Goal: Information Seeking & Learning: Learn about a topic

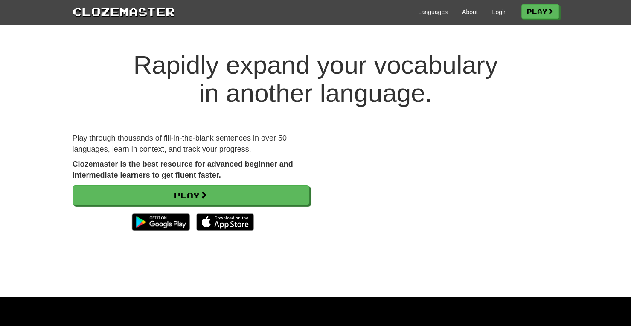
click at [503, 14] on div "Languages About Login Play" at bounding box center [367, 11] width 384 height 16
click at [497, 13] on link "Login" at bounding box center [499, 12] width 14 height 9
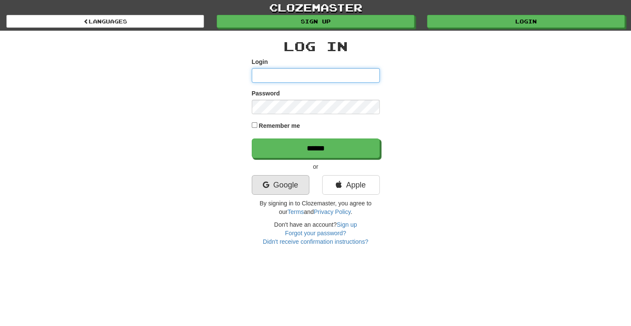
type input "**********"
click at [272, 189] on link "Google" at bounding box center [281, 185] width 58 height 20
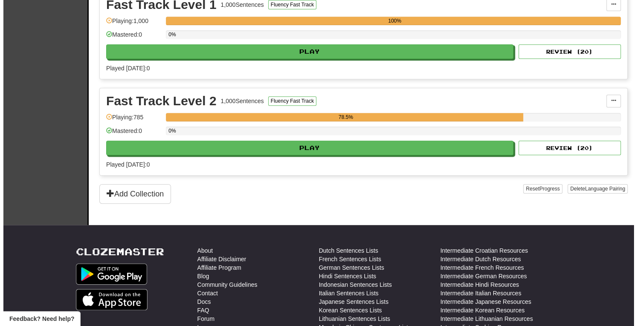
scroll to position [223, 0]
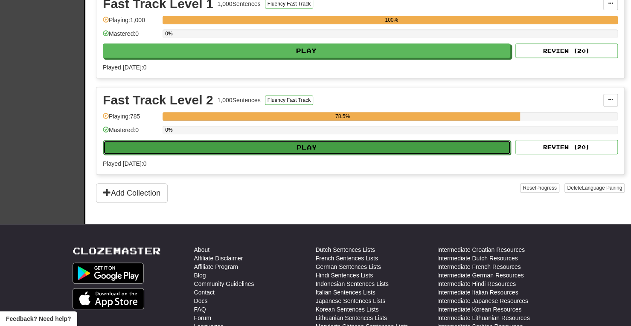
click at [322, 146] on button "Play" at bounding box center [306, 147] width 407 height 14
select select "**"
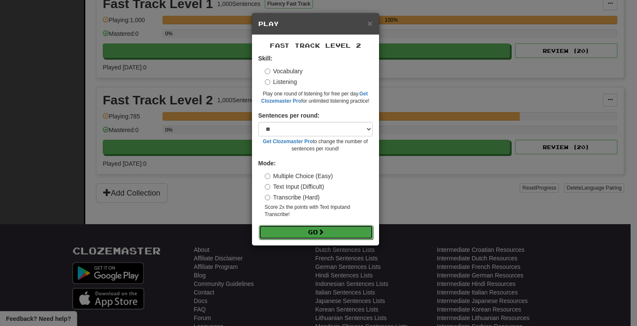
click at [318, 233] on button "Go" at bounding box center [316, 232] width 114 height 14
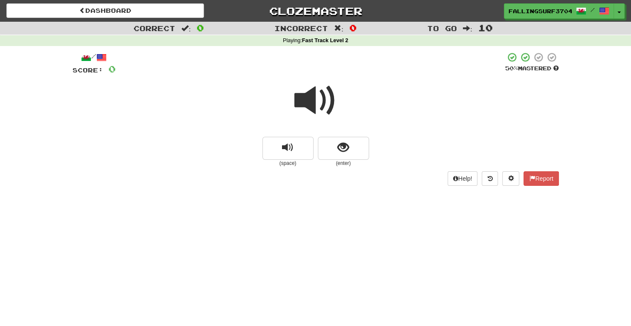
click at [314, 103] on span at bounding box center [315, 100] width 43 height 43
click at [348, 159] on button "show sentence" at bounding box center [343, 148] width 51 height 23
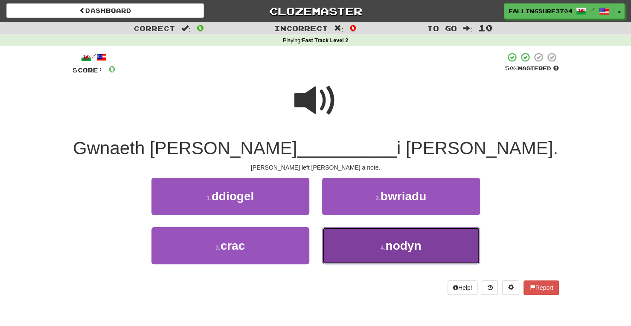
click at [381, 246] on small "4 ." at bounding box center [382, 247] width 5 height 7
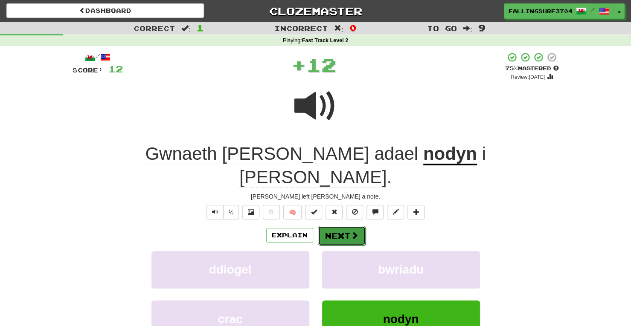
click at [339, 226] on button "Next" at bounding box center [342, 236] width 48 height 20
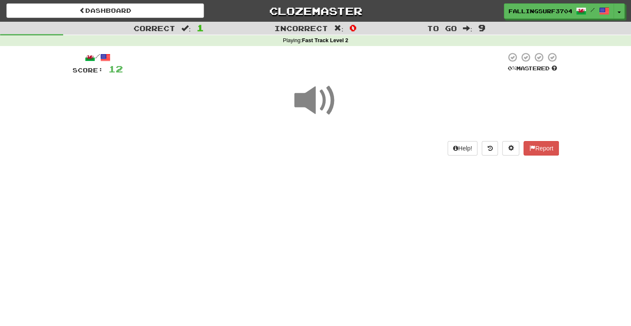
click at [326, 96] on span at bounding box center [315, 100] width 43 height 43
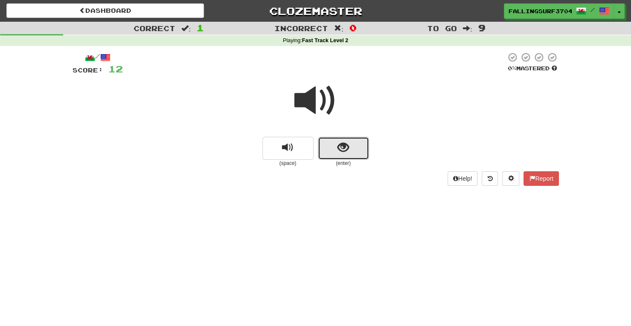
click at [344, 147] on span "show sentence" at bounding box center [343, 148] width 12 height 12
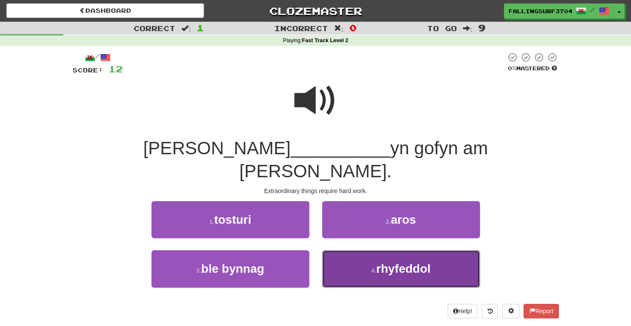
click at [404, 255] on button "4 . rhyfeddol" at bounding box center [401, 268] width 158 height 37
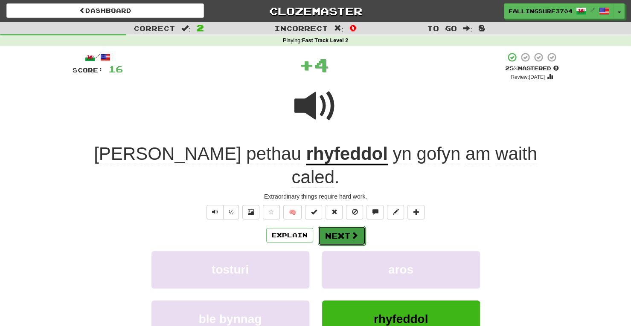
click at [342, 226] on button "Next" at bounding box center [342, 236] width 48 height 20
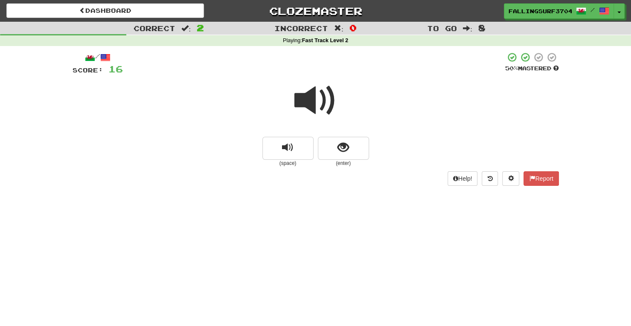
click at [310, 104] on span at bounding box center [315, 100] width 43 height 43
click at [343, 150] on span "show sentence" at bounding box center [343, 148] width 12 height 12
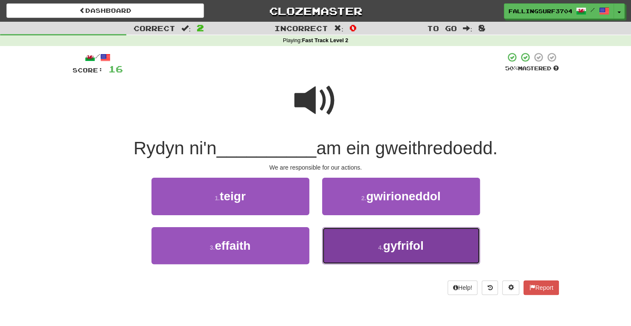
click at [398, 244] on span "gyfrifol" at bounding box center [403, 245] width 41 height 13
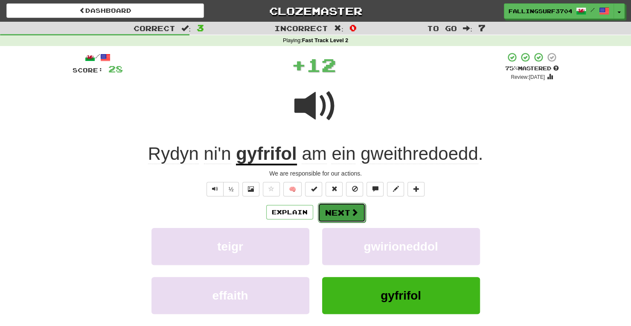
click at [333, 213] on button "Next" at bounding box center [342, 213] width 48 height 20
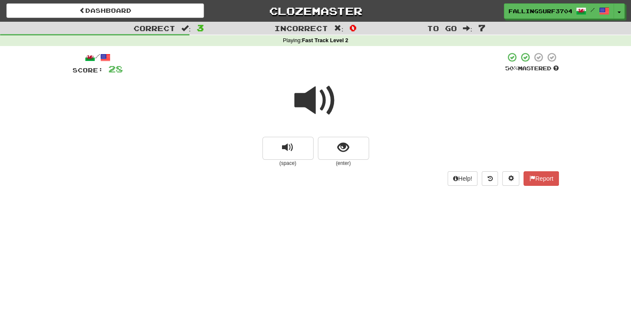
click at [317, 110] on span at bounding box center [315, 100] width 43 height 43
click at [355, 145] on button "show sentence" at bounding box center [343, 148] width 51 height 23
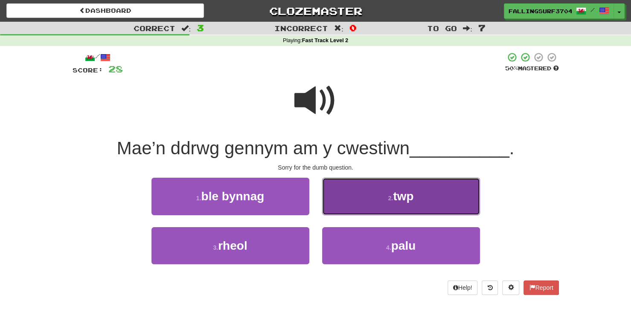
click at [394, 204] on button "2 . twp" at bounding box center [401, 196] width 158 height 37
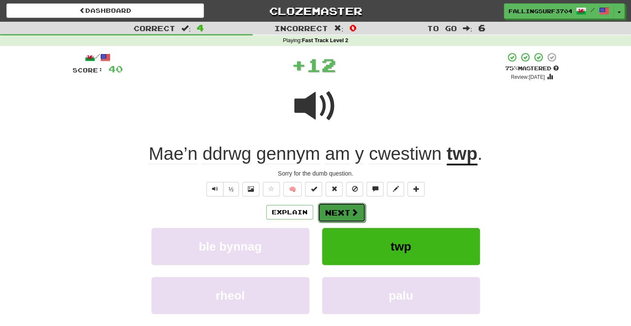
click at [343, 210] on button "Next" at bounding box center [342, 213] width 48 height 20
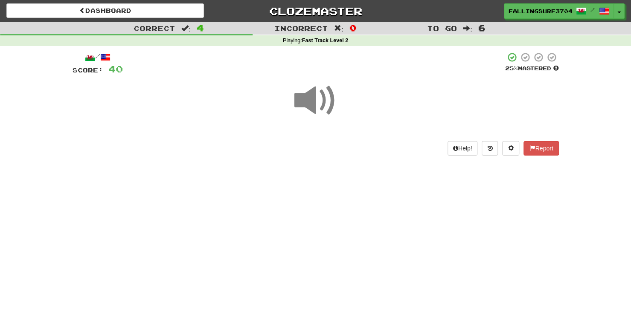
click at [313, 109] on span at bounding box center [315, 100] width 43 height 43
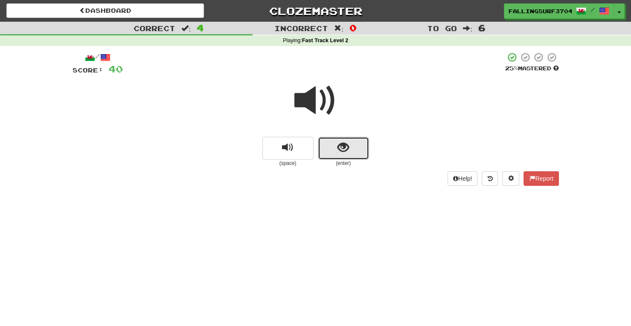
click at [347, 148] on span "show sentence" at bounding box center [343, 148] width 12 height 12
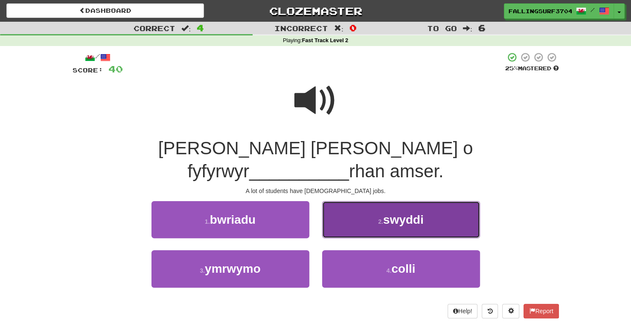
click at [397, 213] on span "swyddi" at bounding box center [403, 219] width 41 height 13
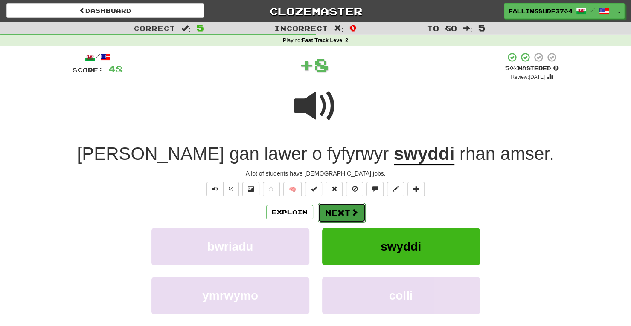
click at [346, 212] on button "Next" at bounding box center [342, 213] width 48 height 20
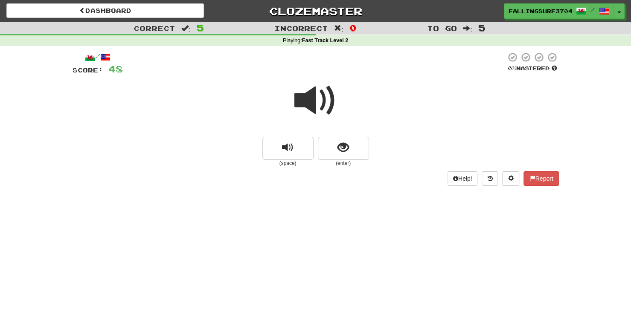
click at [302, 102] on span at bounding box center [315, 100] width 43 height 43
click at [353, 151] on button "show sentence" at bounding box center [343, 148] width 51 height 23
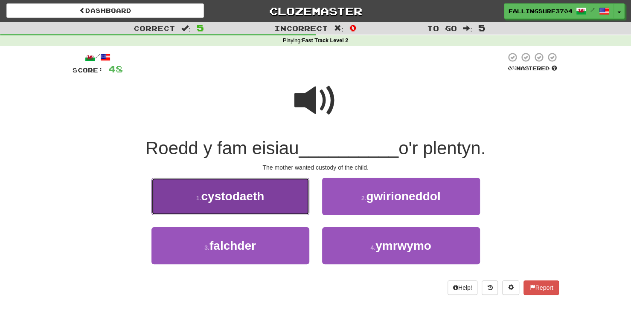
click at [256, 197] on span "cystodaeth" at bounding box center [232, 196] width 63 height 13
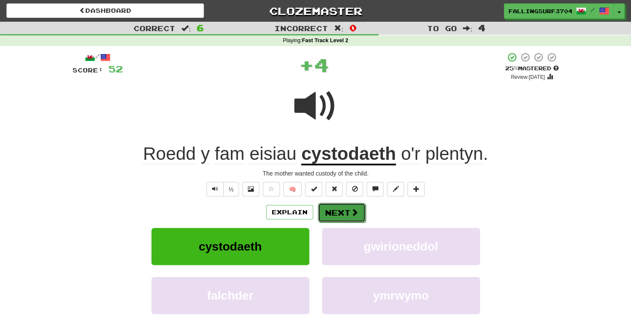
click at [350, 219] on button "Next" at bounding box center [342, 213] width 48 height 20
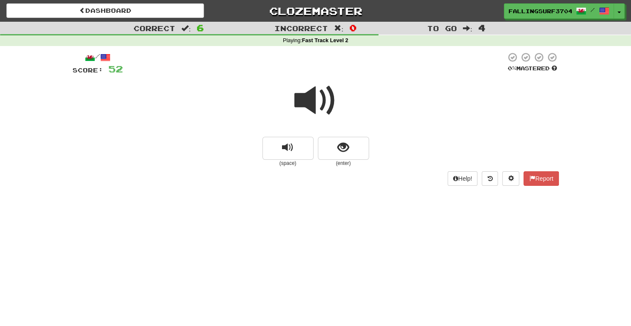
click at [307, 100] on span at bounding box center [315, 100] width 43 height 43
click at [312, 104] on span at bounding box center [315, 100] width 43 height 43
click at [333, 145] on button "show sentence" at bounding box center [343, 148] width 51 height 23
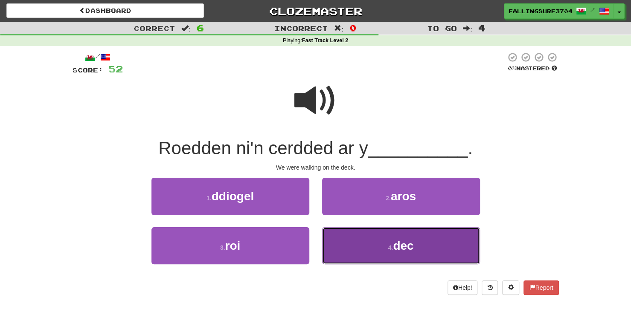
click at [379, 248] on button "4 . dec" at bounding box center [401, 245] width 158 height 37
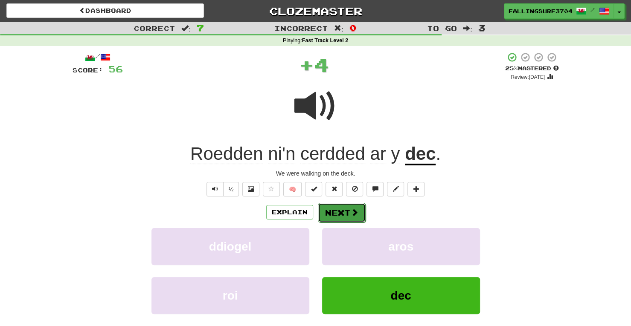
click at [336, 211] on button "Next" at bounding box center [342, 213] width 48 height 20
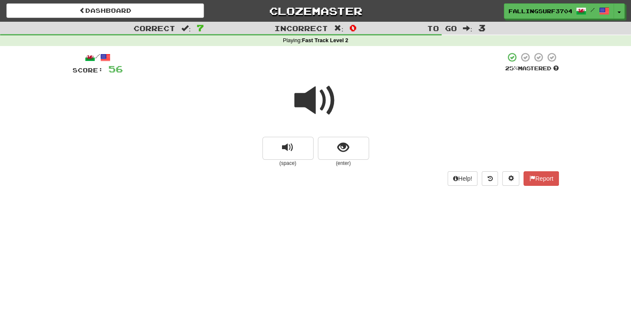
drag, startPoint x: 297, startPoint y: 104, endPoint x: 321, endPoint y: 101, distance: 24.8
click at [321, 101] on span at bounding box center [315, 100] width 43 height 43
click at [342, 139] on button "show sentence" at bounding box center [343, 148] width 51 height 23
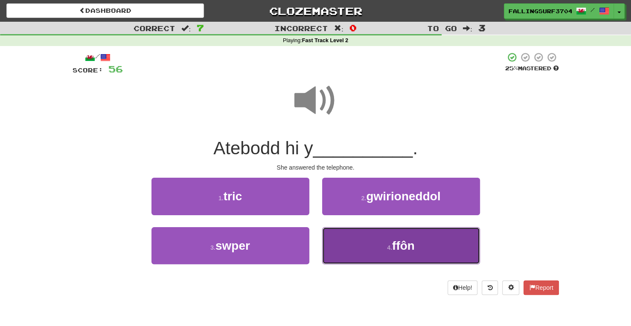
click at [422, 246] on button "4 . ffôn" at bounding box center [401, 245] width 158 height 37
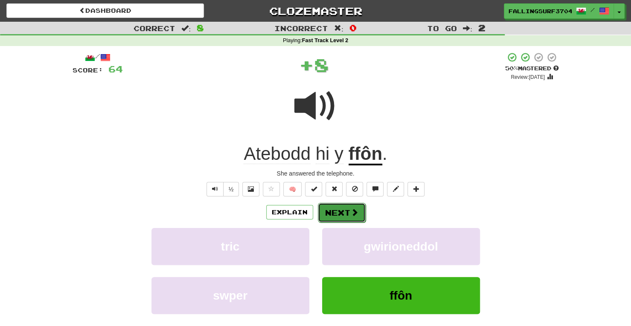
click at [354, 210] on span at bounding box center [354, 212] width 8 height 8
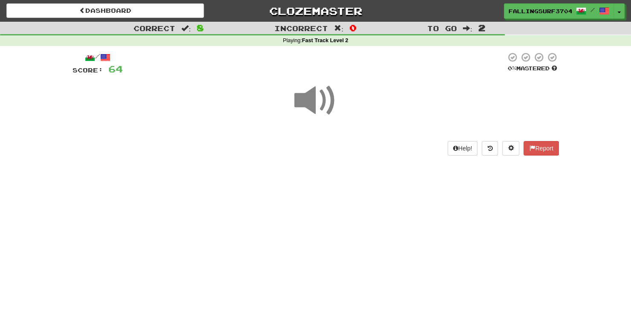
click at [322, 115] on span at bounding box center [315, 100] width 43 height 43
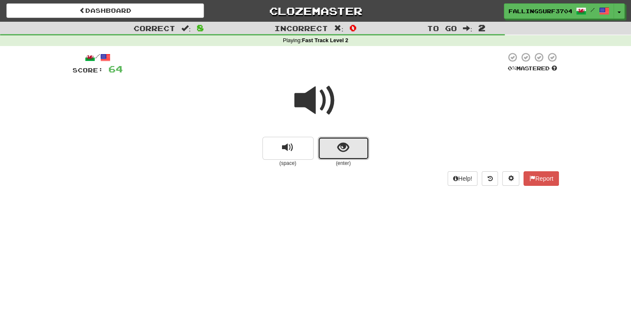
click at [360, 151] on button "show sentence" at bounding box center [343, 148] width 51 height 23
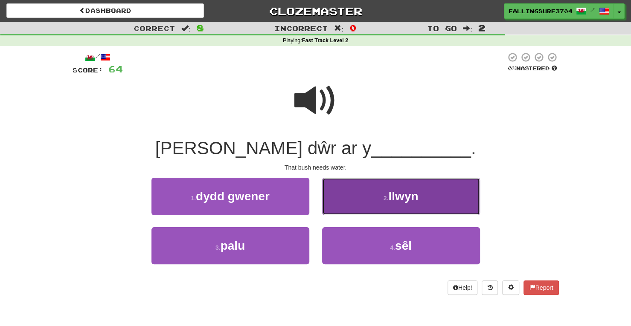
click at [380, 210] on button "2 . llwyn" at bounding box center [401, 196] width 158 height 37
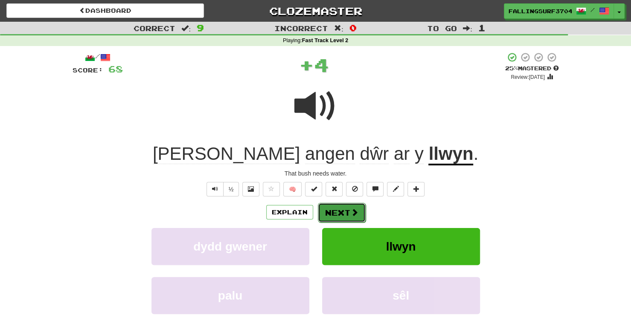
click at [350, 215] on span at bounding box center [354, 212] width 8 height 8
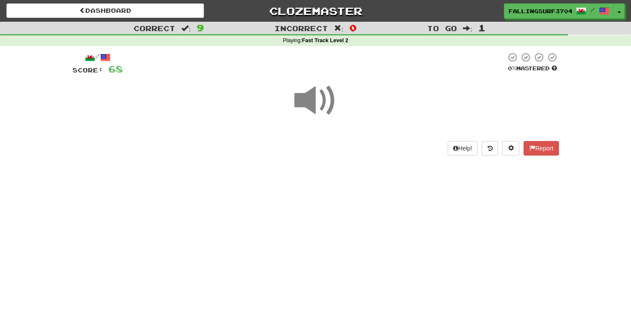
click at [311, 105] on span at bounding box center [315, 100] width 43 height 43
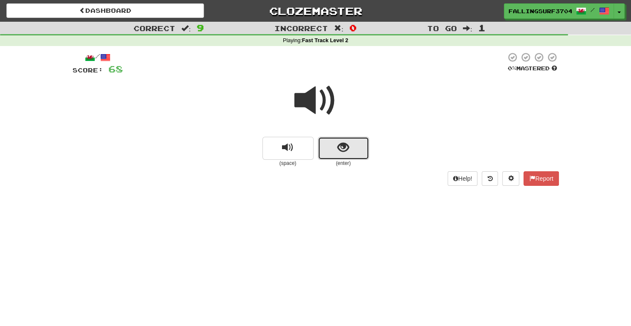
click at [343, 147] on span "show sentence" at bounding box center [343, 148] width 12 height 12
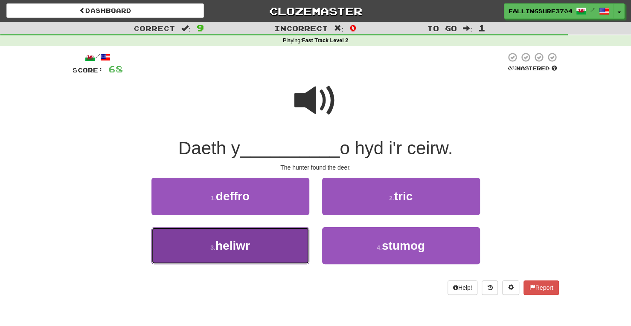
click at [225, 234] on button "3 . heliwr" at bounding box center [230, 245] width 158 height 37
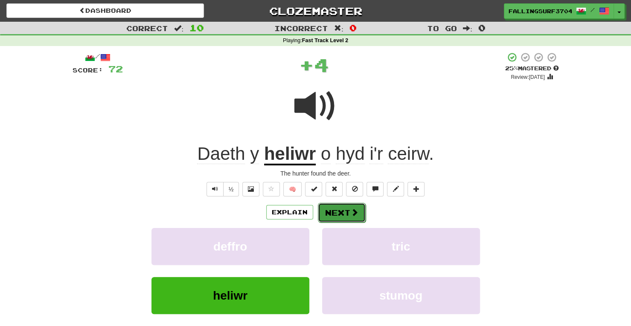
click at [350, 213] on span at bounding box center [354, 212] width 8 height 8
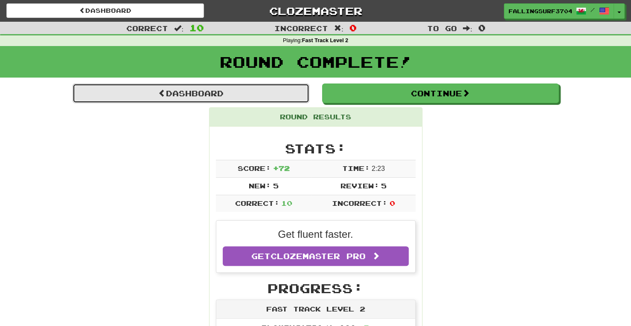
click at [148, 96] on link "Dashboard" at bounding box center [190, 94] width 237 height 20
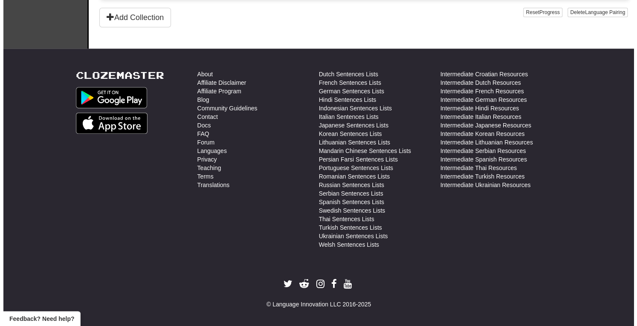
scroll to position [156, 0]
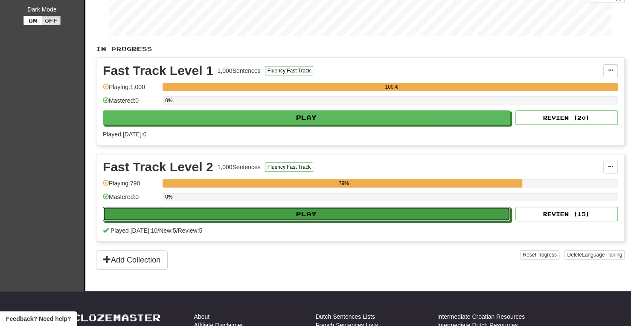
click at [322, 207] on button "Play" at bounding box center [306, 214] width 407 height 14
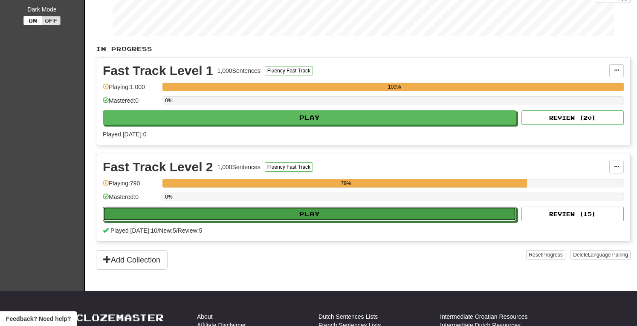
select select "**"
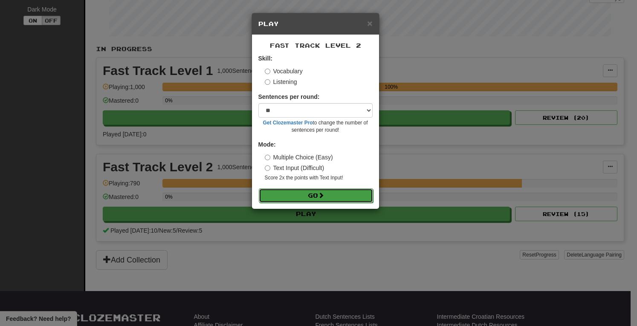
click at [327, 191] on button "Go" at bounding box center [316, 195] width 114 height 14
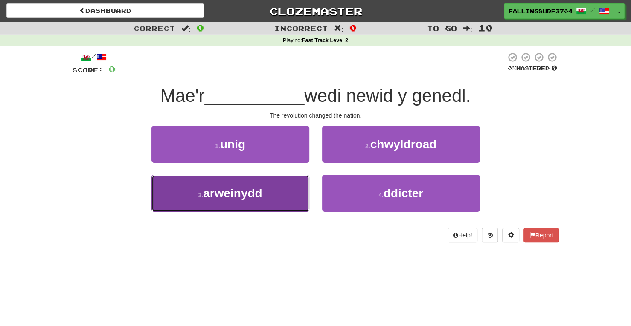
click at [277, 193] on button "3 . arweinydd" at bounding box center [230, 193] width 158 height 37
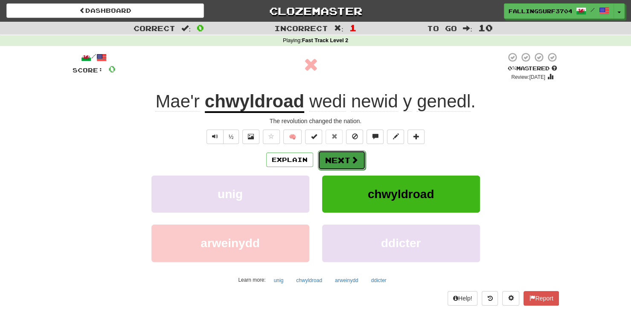
click at [342, 158] on button "Next" at bounding box center [342, 160] width 48 height 20
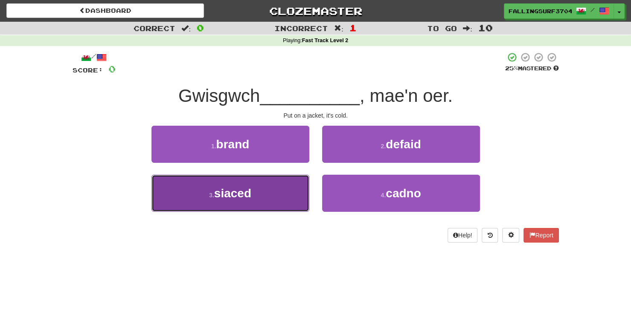
click at [231, 196] on span "siaced" at bounding box center [232, 193] width 37 height 13
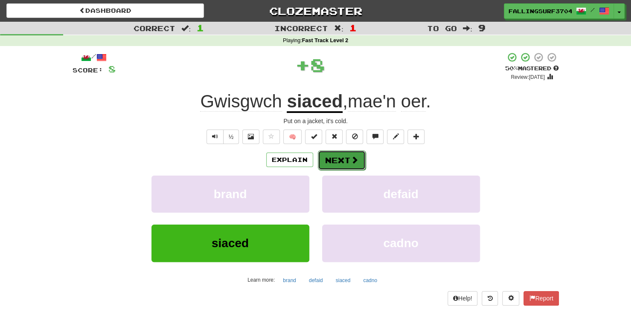
click at [350, 157] on span at bounding box center [354, 160] width 8 height 8
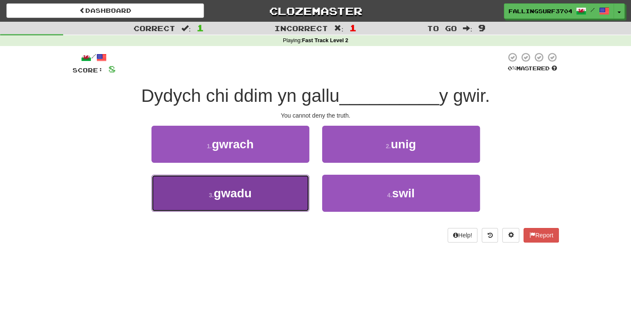
click at [247, 198] on span "gwadu" at bounding box center [233, 193] width 38 height 13
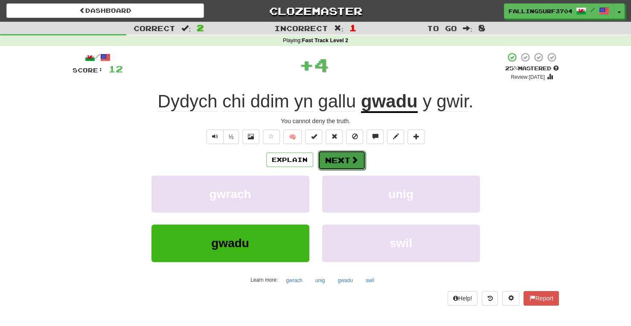
click at [346, 159] on button "Next" at bounding box center [342, 160] width 48 height 20
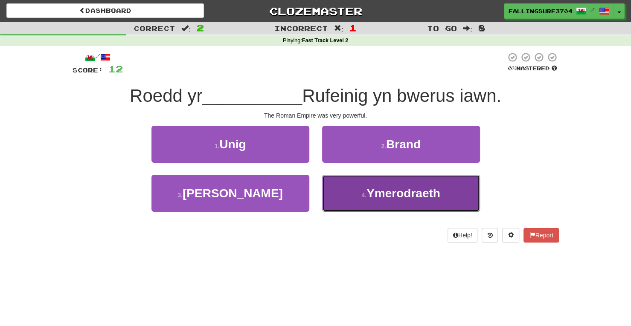
click at [363, 205] on button "4 . Ymerodraeth" at bounding box center [401, 193] width 158 height 37
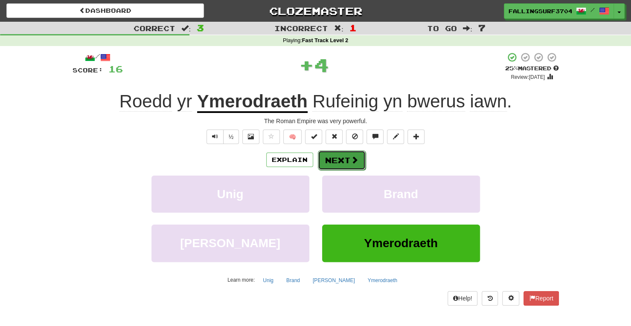
click at [335, 160] on button "Next" at bounding box center [342, 160] width 48 height 20
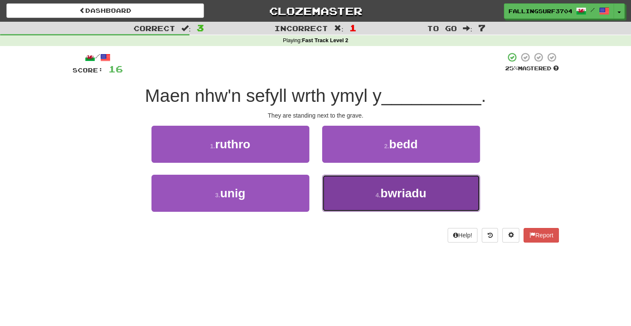
click at [381, 201] on button "4 . bwriadu" at bounding box center [401, 193] width 158 height 37
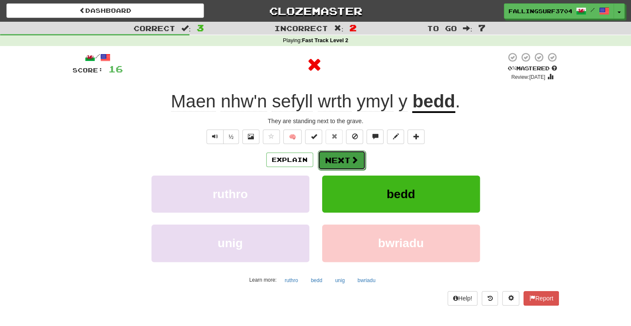
click at [345, 167] on button "Next" at bounding box center [342, 160] width 48 height 20
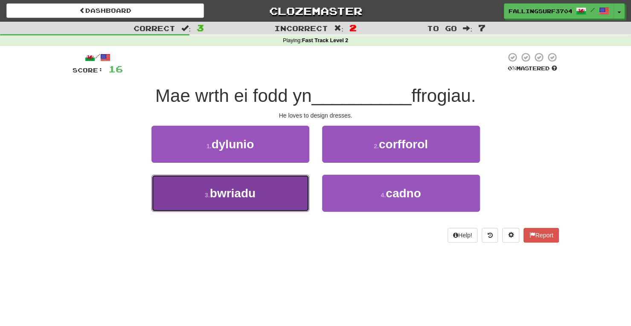
click at [250, 200] on button "3 . bwriadu" at bounding box center [230, 193] width 158 height 37
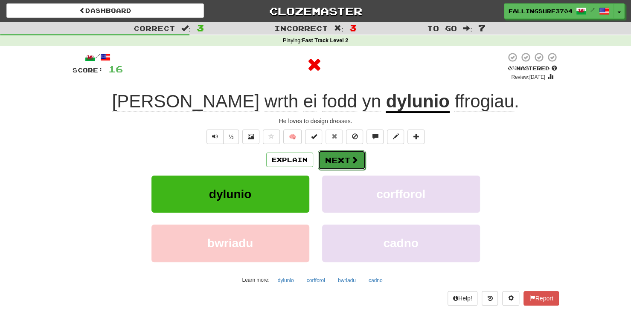
click at [348, 162] on button "Next" at bounding box center [342, 160] width 48 height 20
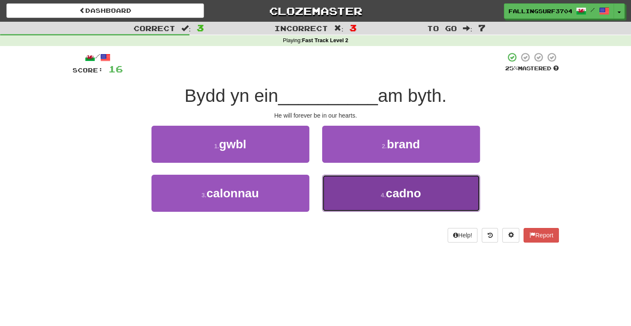
click at [397, 199] on span "cadno" at bounding box center [402, 193] width 35 height 13
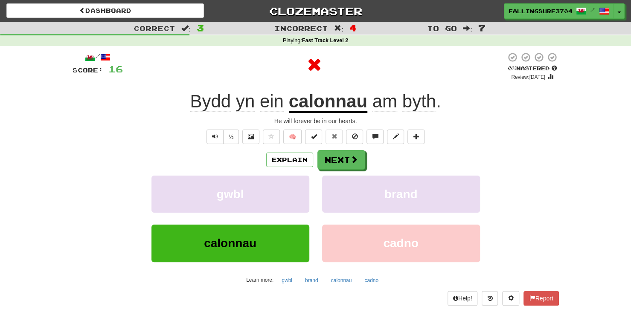
click at [343, 171] on div "Explain Next gwbl brand calonnau cadno Learn more: gwbl brand calonnau cadno" at bounding box center [315, 218] width 486 height 137
click at [323, 156] on button "Next" at bounding box center [342, 160] width 48 height 20
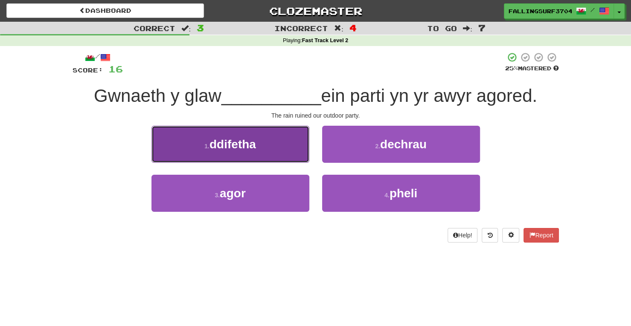
click at [244, 143] on span "ddifetha" at bounding box center [232, 144] width 46 height 13
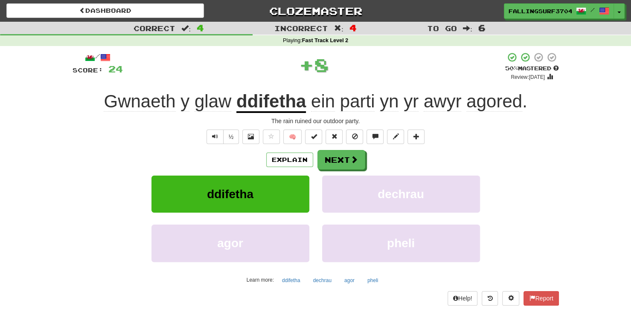
click at [314, 155] on div "Explain Next" at bounding box center [315, 160] width 486 height 20
click at [345, 159] on button "Next" at bounding box center [342, 160] width 48 height 20
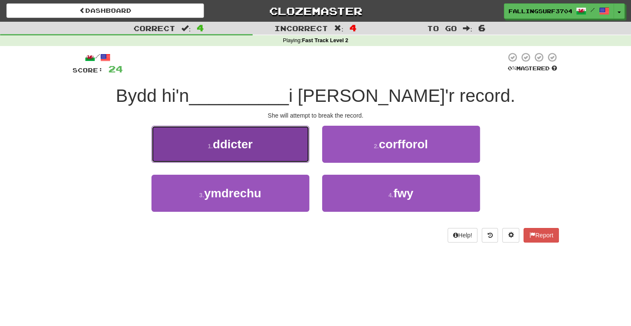
click at [251, 142] on span "ddicter" at bounding box center [233, 144] width 40 height 13
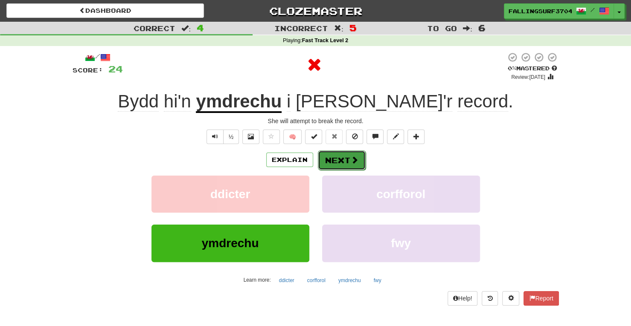
click at [360, 155] on button "Next" at bounding box center [342, 160] width 48 height 20
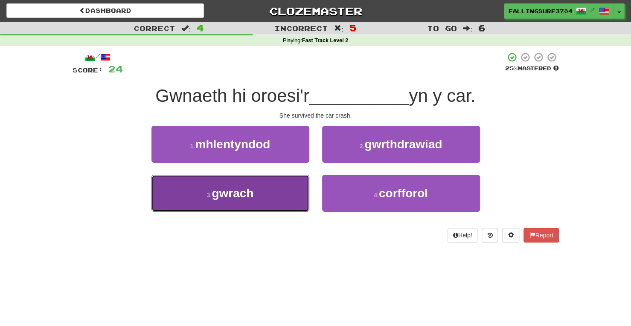
click at [247, 199] on span "gwrach" at bounding box center [232, 193] width 42 height 13
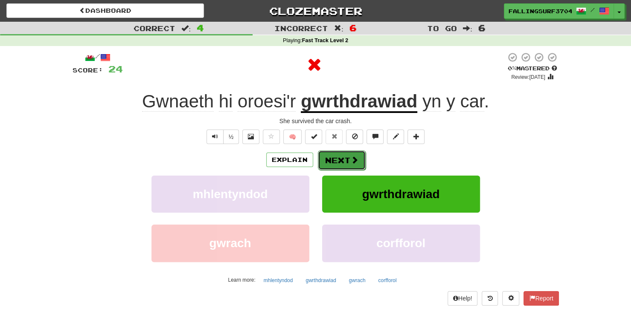
click at [323, 160] on button "Next" at bounding box center [342, 160] width 48 height 20
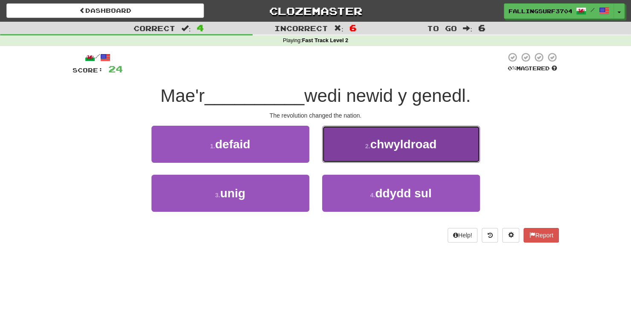
click at [385, 156] on button "2 . chwyldroad" at bounding box center [401, 144] width 158 height 37
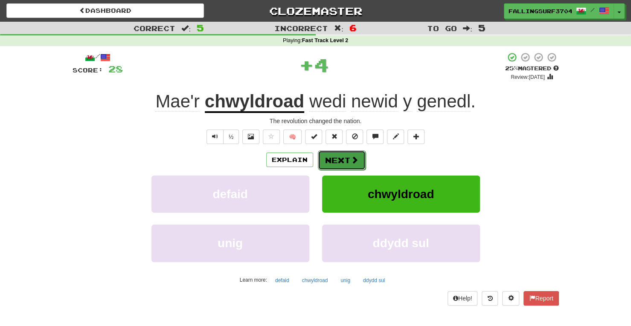
click at [344, 155] on button "Next" at bounding box center [342, 160] width 48 height 20
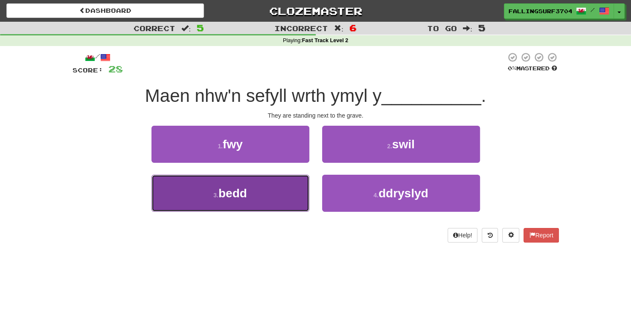
click at [269, 183] on button "3 . bedd" at bounding box center [230, 193] width 158 height 37
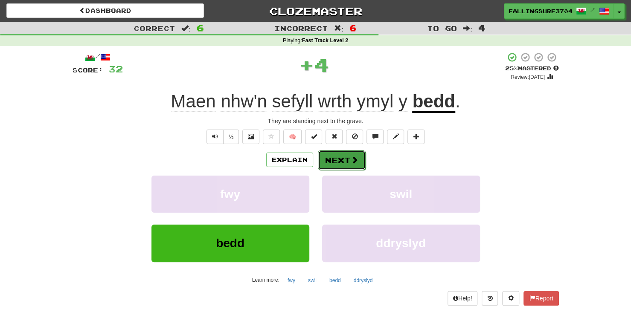
click at [331, 162] on button "Next" at bounding box center [342, 160] width 48 height 20
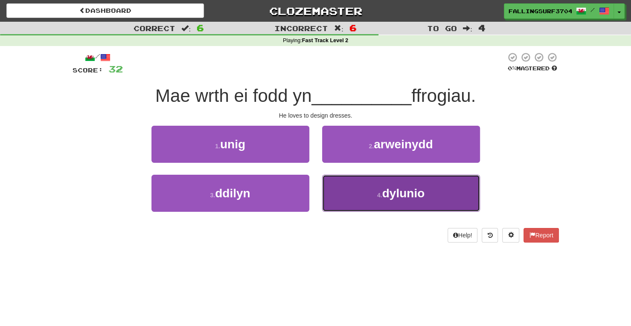
click at [374, 199] on button "4 . dylunio" at bounding box center [401, 193] width 158 height 37
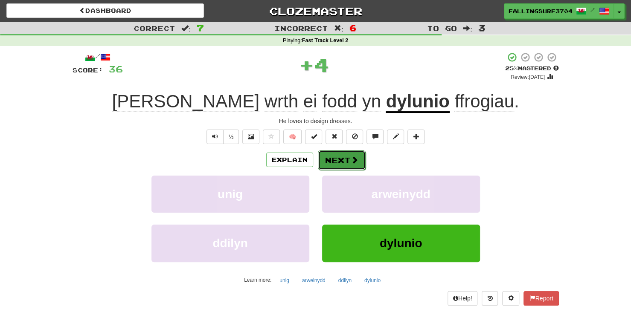
click at [342, 163] on button "Next" at bounding box center [342, 160] width 48 height 20
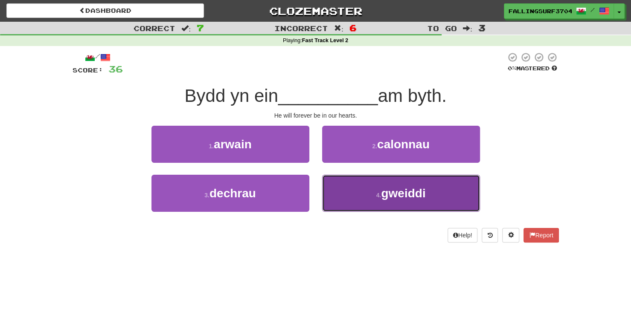
click at [362, 199] on button "4 . gweiddi" at bounding box center [401, 193] width 158 height 37
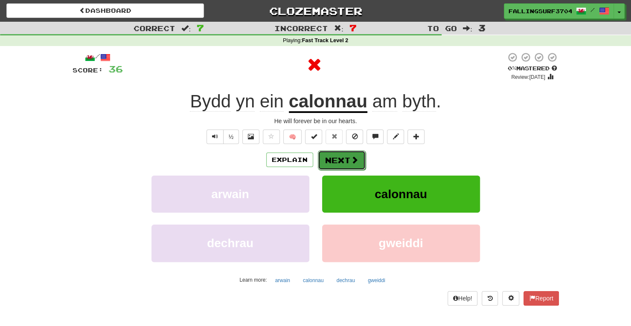
click at [342, 161] on button "Next" at bounding box center [342, 160] width 48 height 20
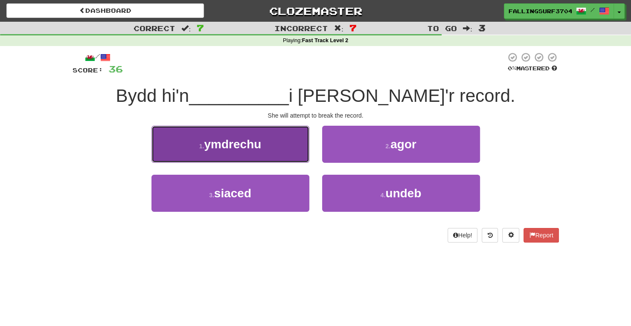
click at [256, 143] on span "ymdrechu" at bounding box center [232, 144] width 57 height 13
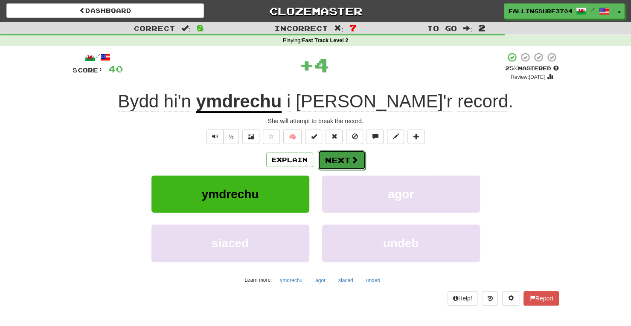
click at [350, 157] on span at bounding box center [354, 160] width 8 height 8
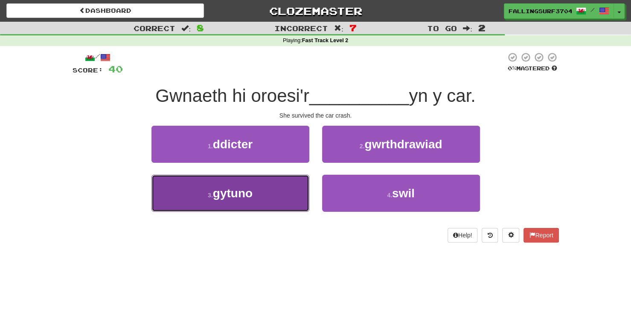
click at [214, 193] on span "gytuno" at bounding box center [233, 193] width 40 height 13
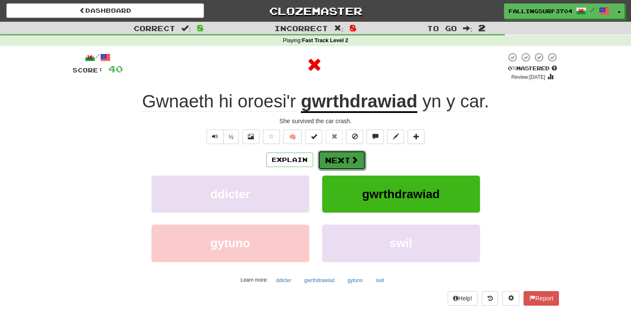
click at [337, 157] on button "Next" at bounding box center [342, 160] width 48 height 20
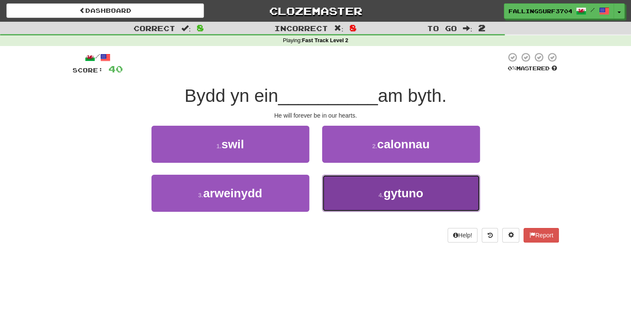
click at [368, 196] on button "4 . gytuno" at bounding box center [401, 193] width 158 height 37
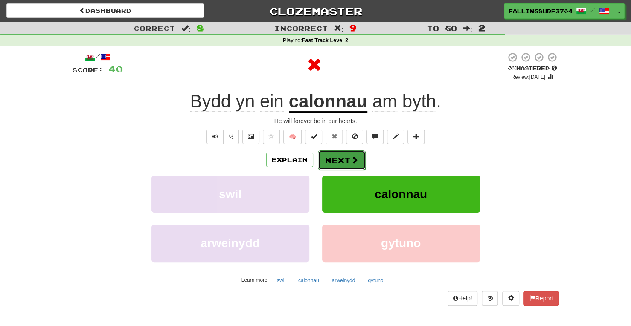
click at [337, 158] on button "Next" at bounding box center [342, 160] width 48 height 20
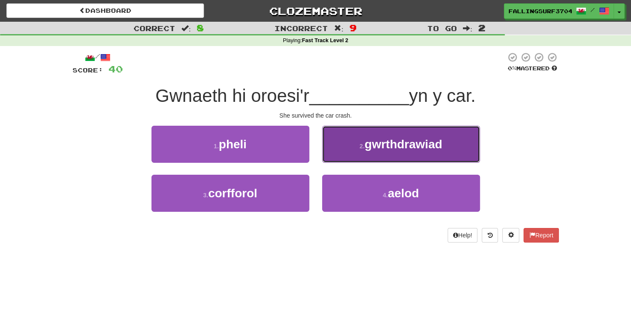
click at [403, 142] on span "gwrthdrawiad" at bounding box center [403, 144] width 78 height 13
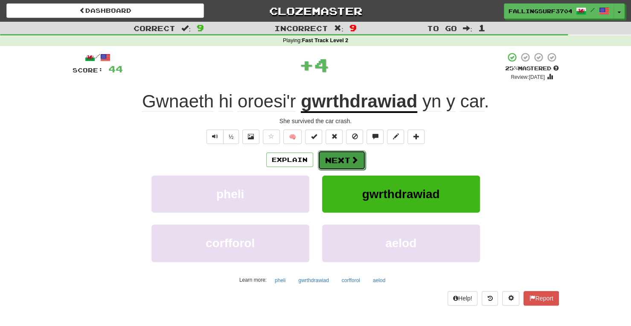
click at [334, 158] on button "Next" at bounding box center [342, 160] width 48 height 20
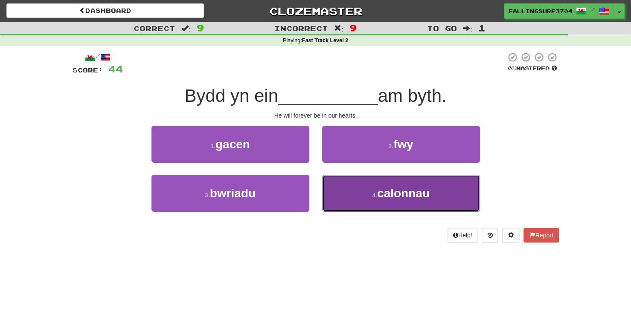
click at [385, 202] on button "4 . calonnau" at bounding box center [401, 193] width 158 height 37
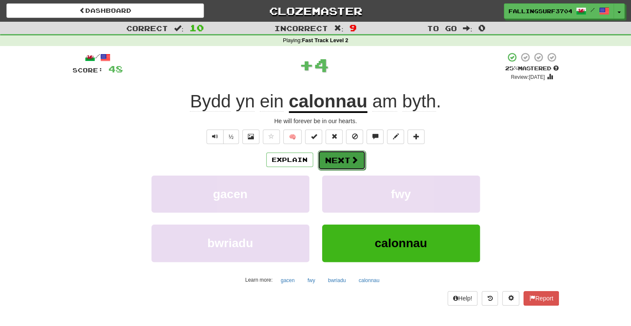
click at [346, 162] on button "Next" at bounding box center [342, 160] width 48 height 20
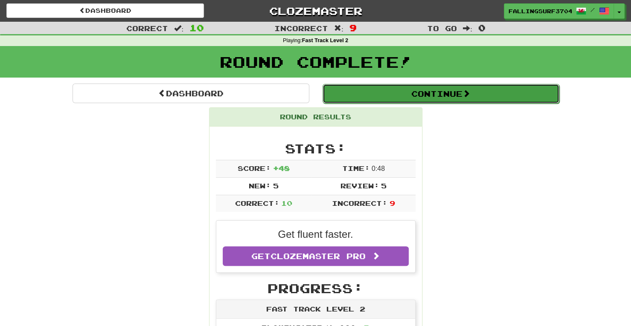
click at [476, 94] on button "Continue" at bounding box center [440, 94] width 237 height 20
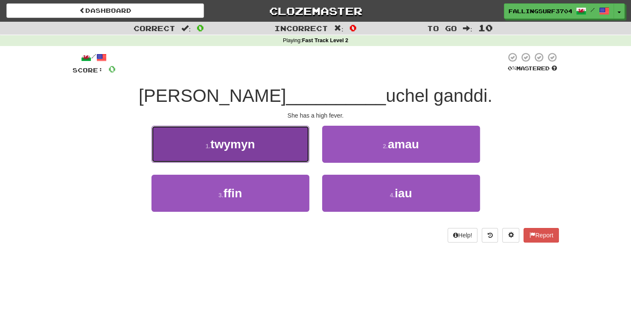
click at [250, 147] on span "twymyn" at bounding box center [232, 144] width 44 height 13
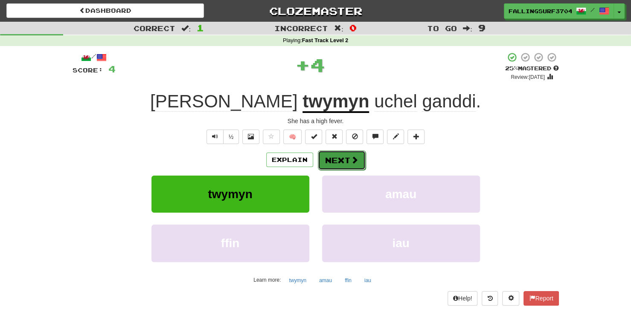
click at [350, 163] on span at bounding box center [354, 160] width 8 height 8
